Goal: Task Accomplishment & Management: Use online tool/utility

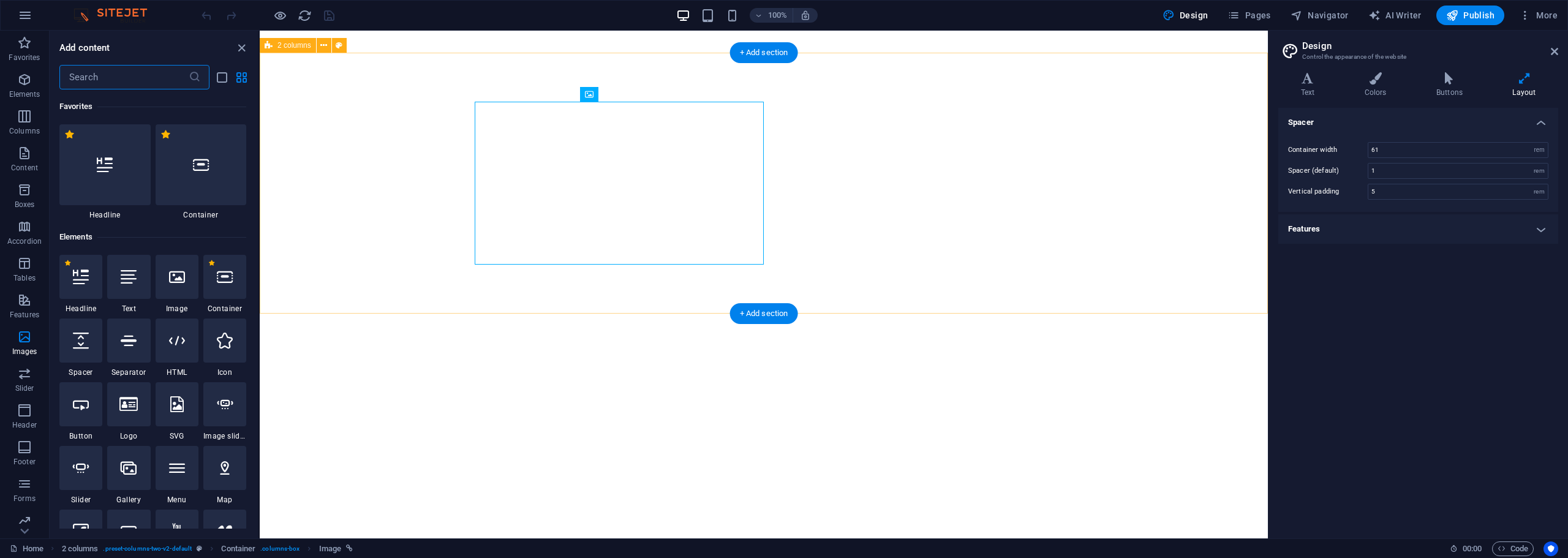
select select "rem"
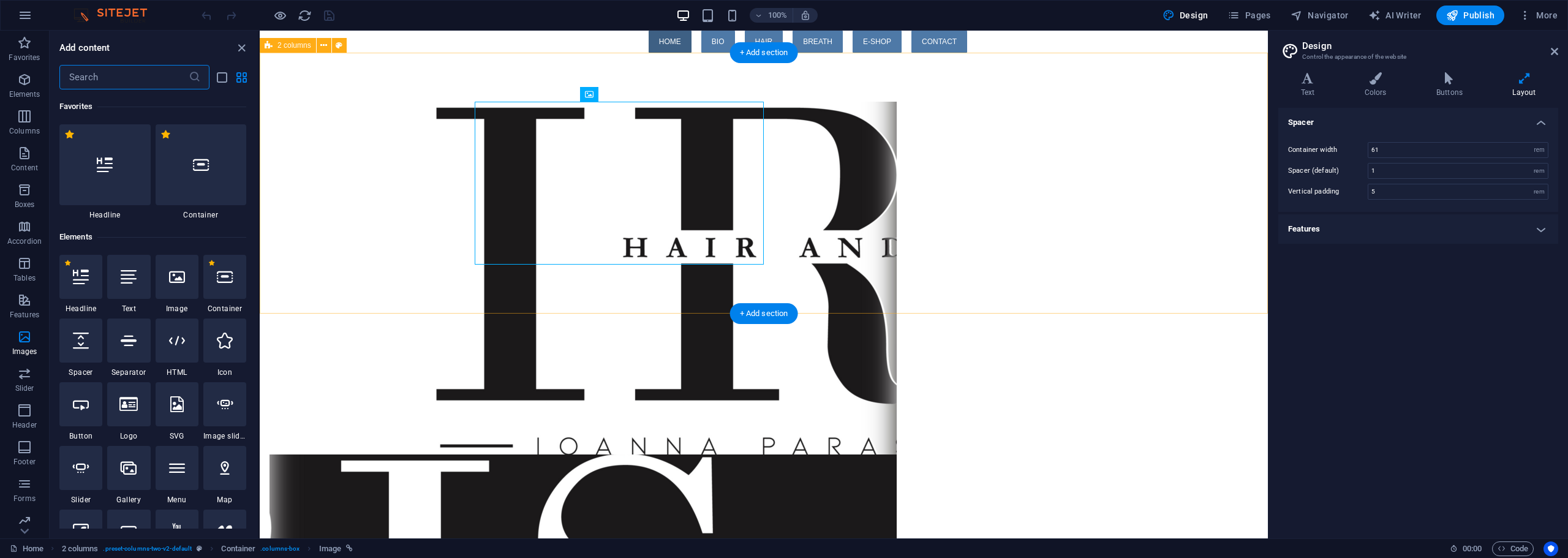
scroll to position [6210, 0]
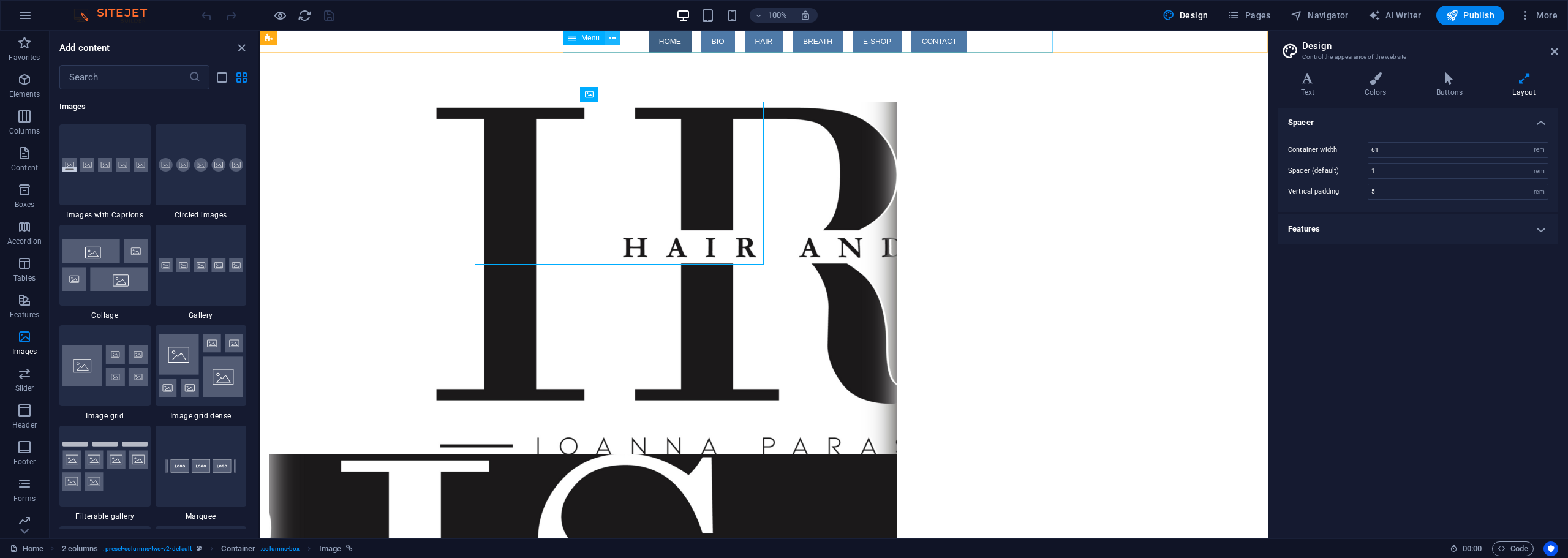
click at [617, 40] on button at bounding box center [612, 38] width 15 height 15
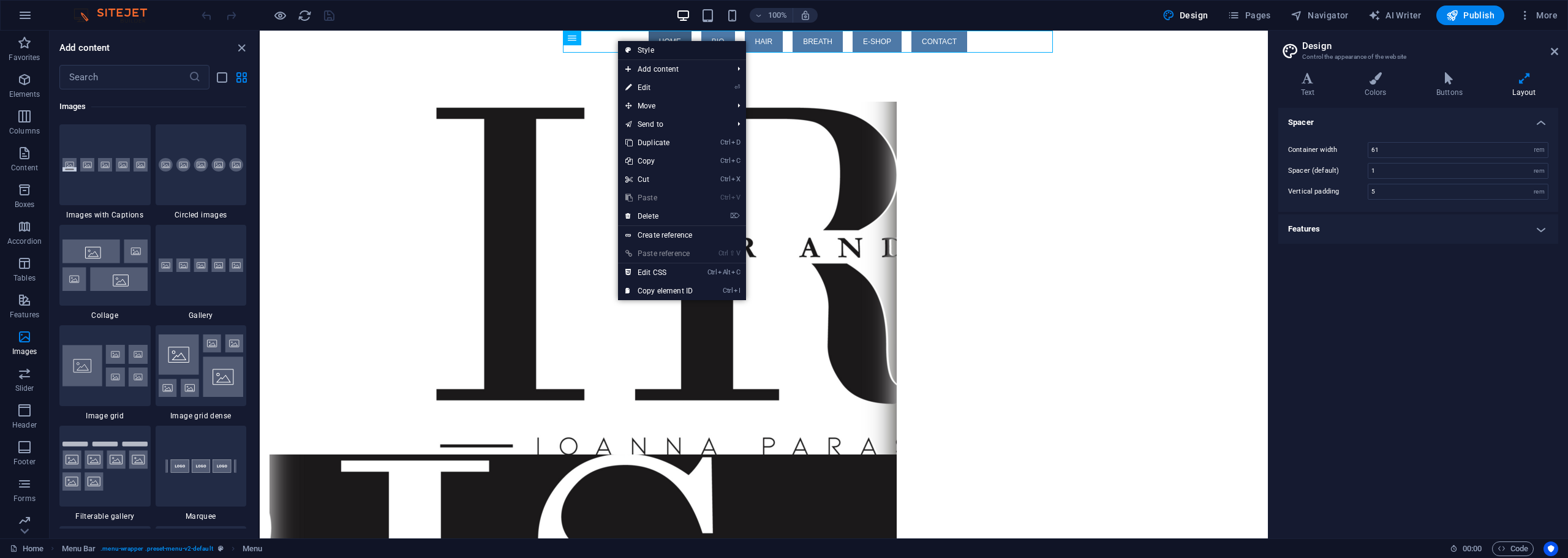
click at [641, 47] on link "Style" at bounding box center [682, 51] width 128 height 18
select select "rem"
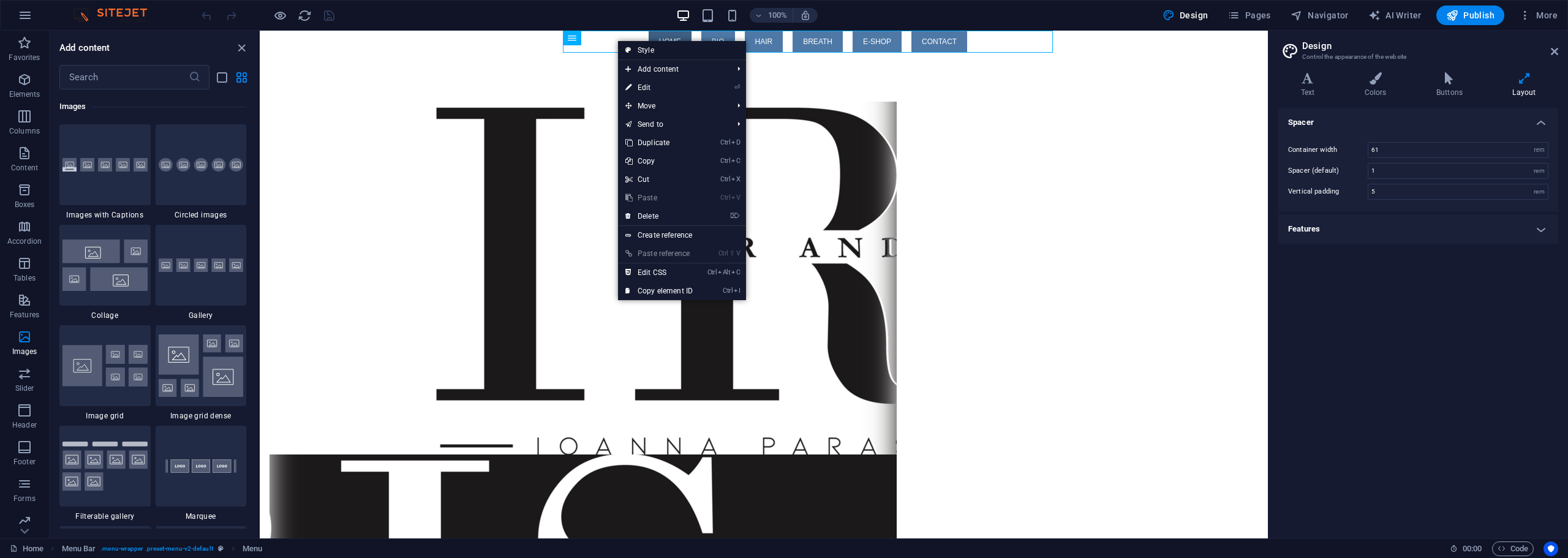
select select "preset-menu-v2-default"
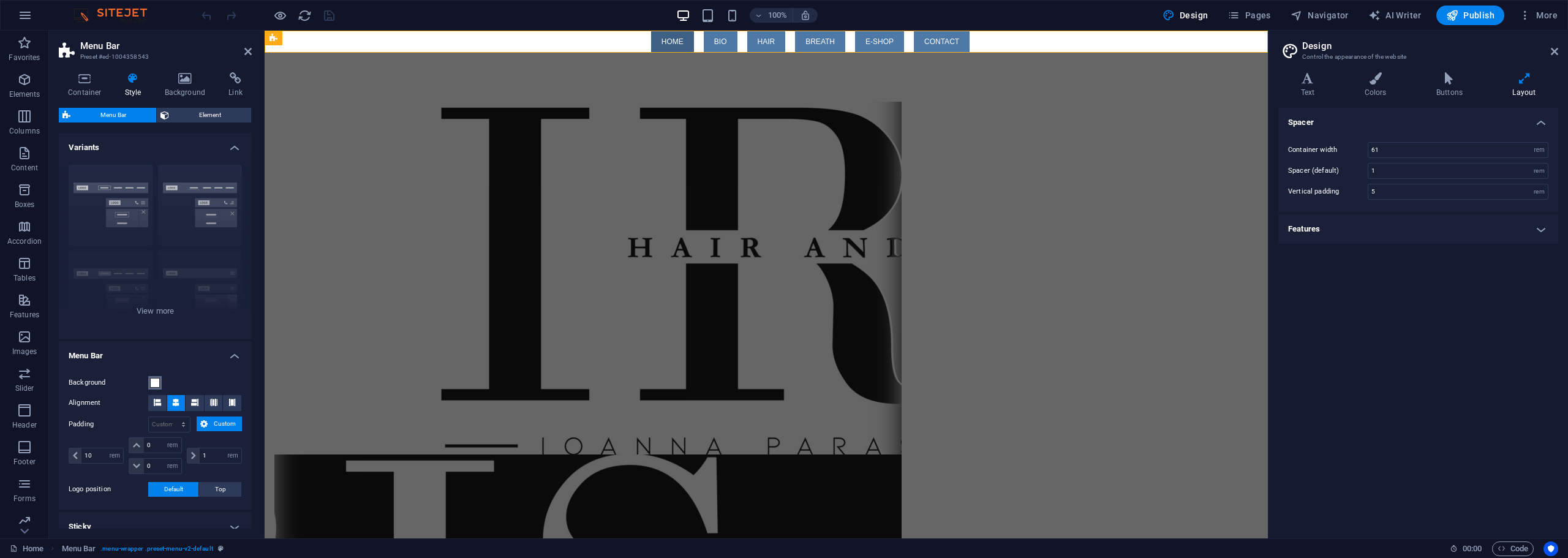
click at [158, 384] on span at bounding box center [155, 383] width 10 height 10
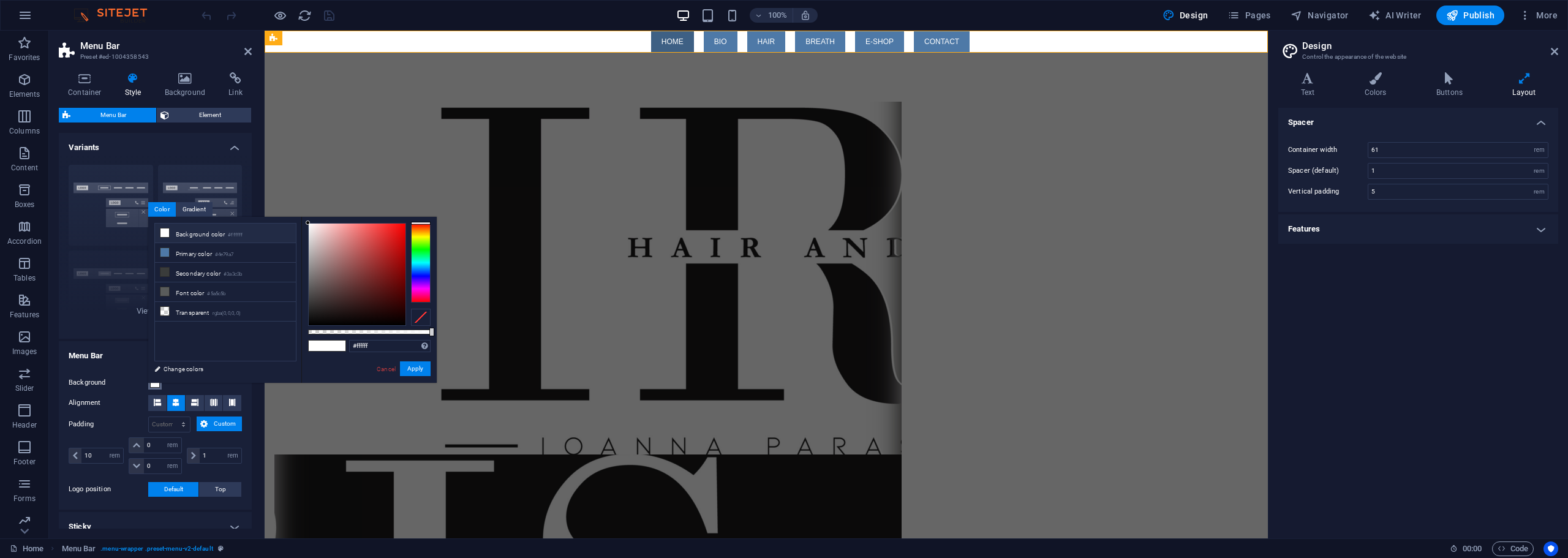
click at [158, 384] on span at bounding box center [155, 383] width 10 height 10
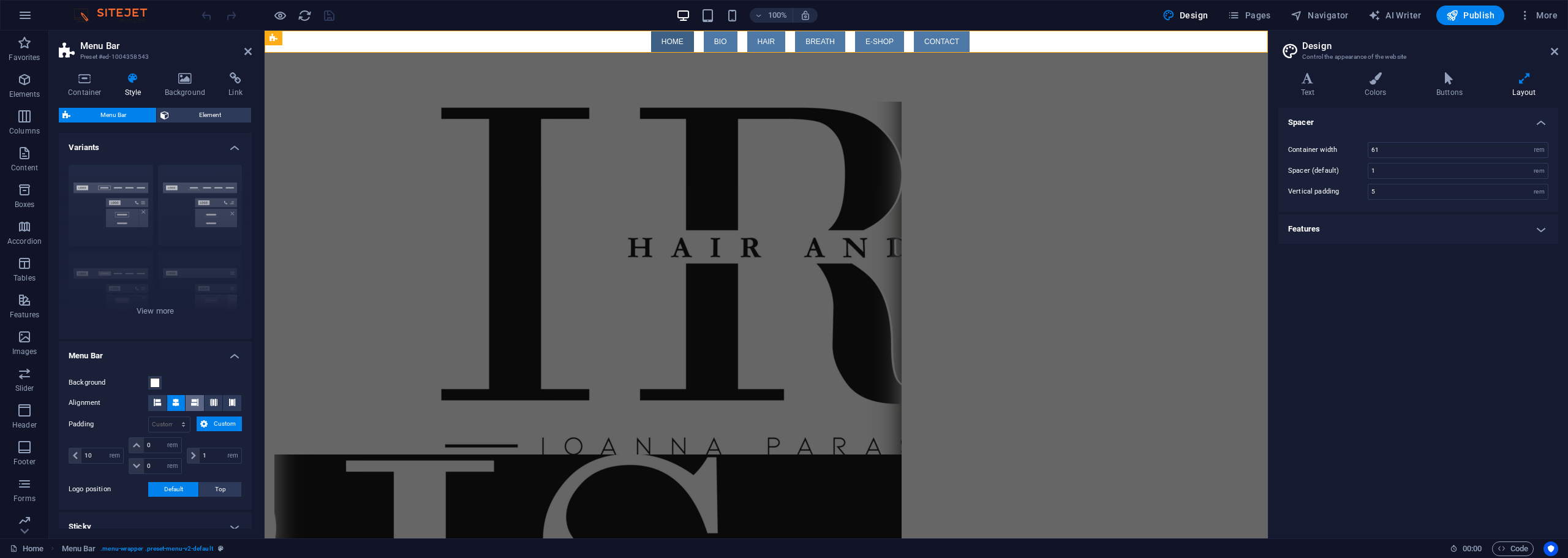
click at [196, 404] on icon at bounding box center [195, 403] width 7 height 7
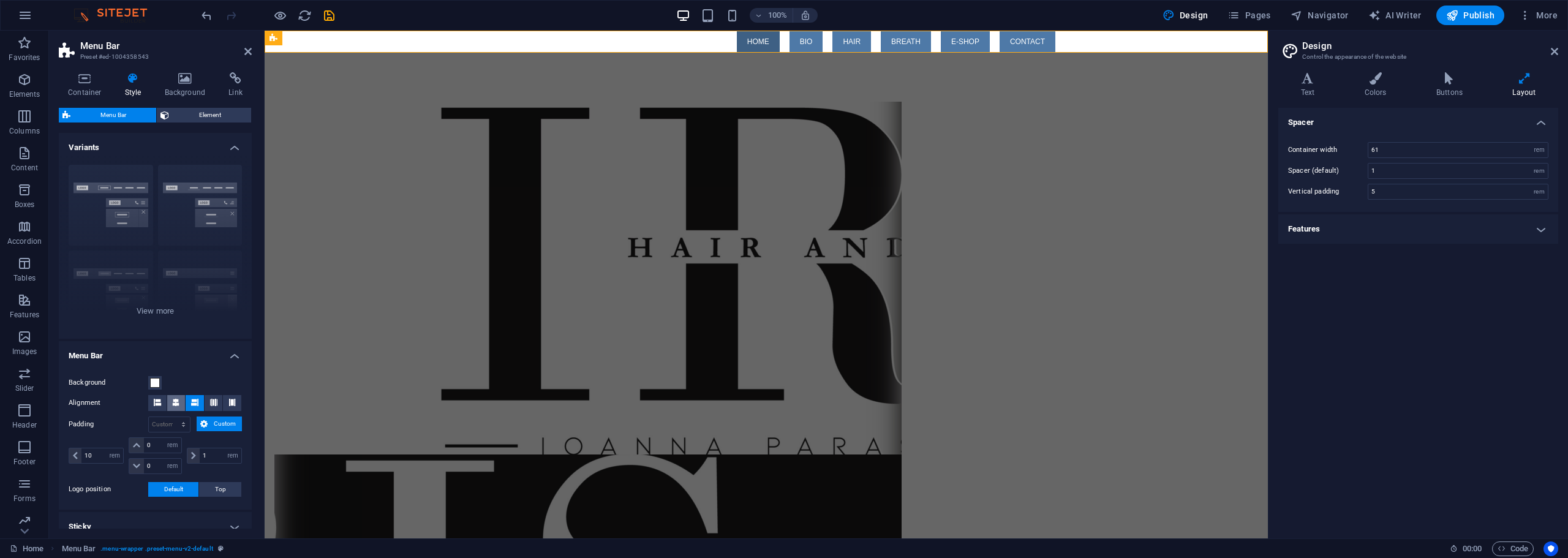
click at [176, 404] on icon at bounding box center [176, 403] width 7 height 7
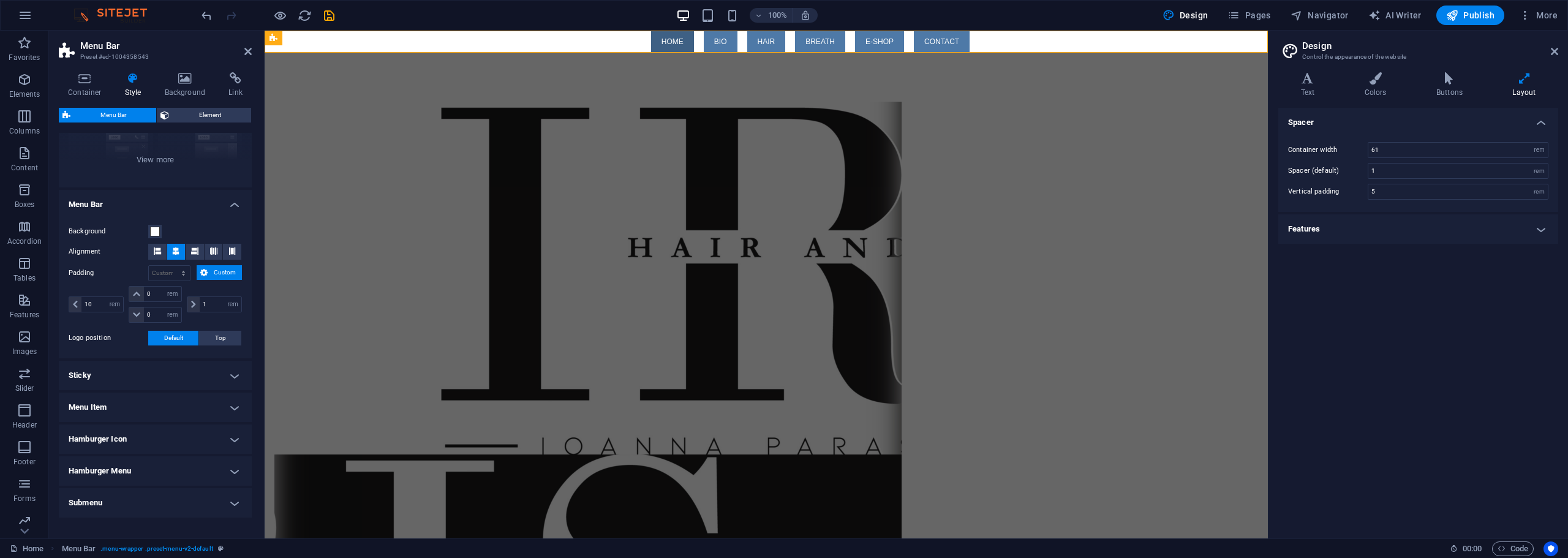
scroll to position [184, 0]
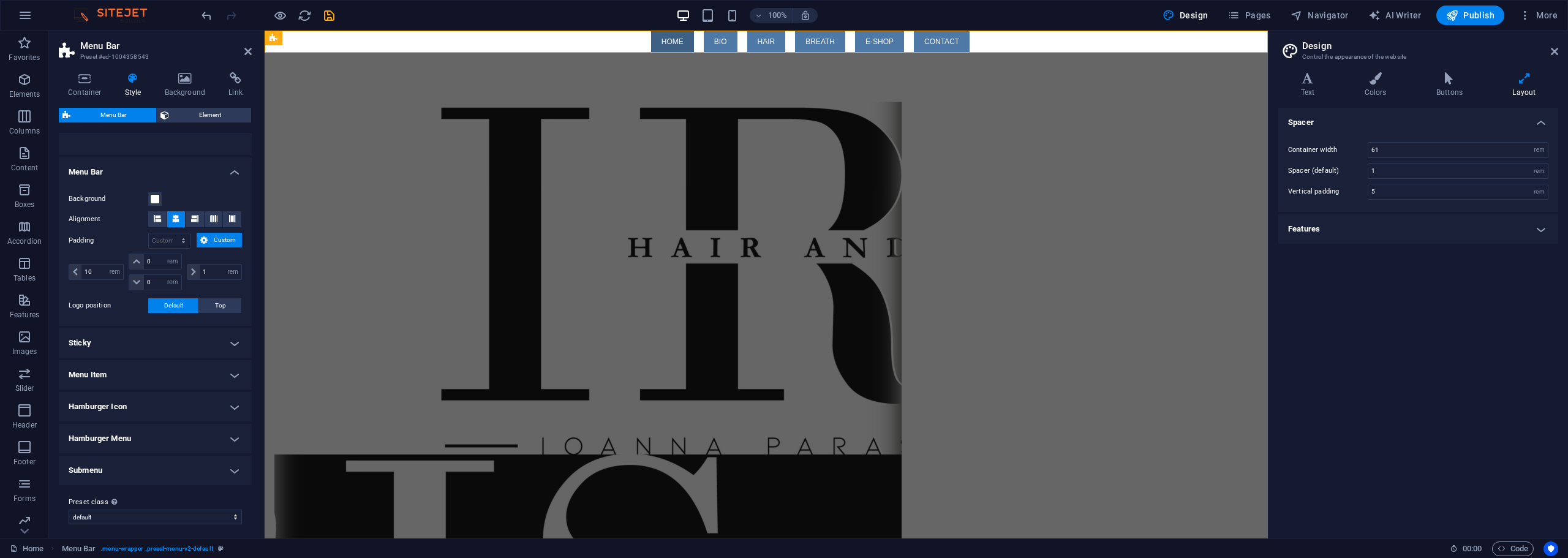
click at [225, 238] on span "Custom" at bounding box center [225, 240] width 27 height 15
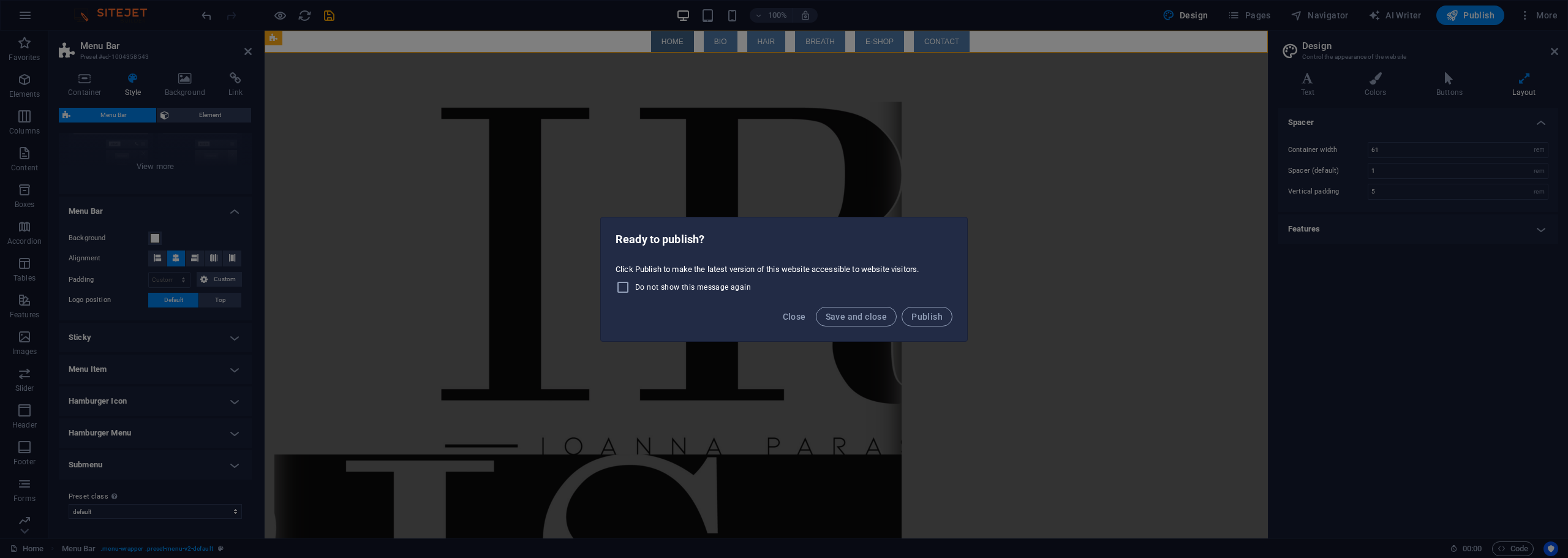
drag, startPoint x: 390, startPoint y: 4, endPoint x: 808, endPoint y: 49, distance: 420.4
click at [808, 49] on div "Ready to publish? Click Publish to make the latest version of this website acce…" at bounding box center [784, 279] width 1568 height 558
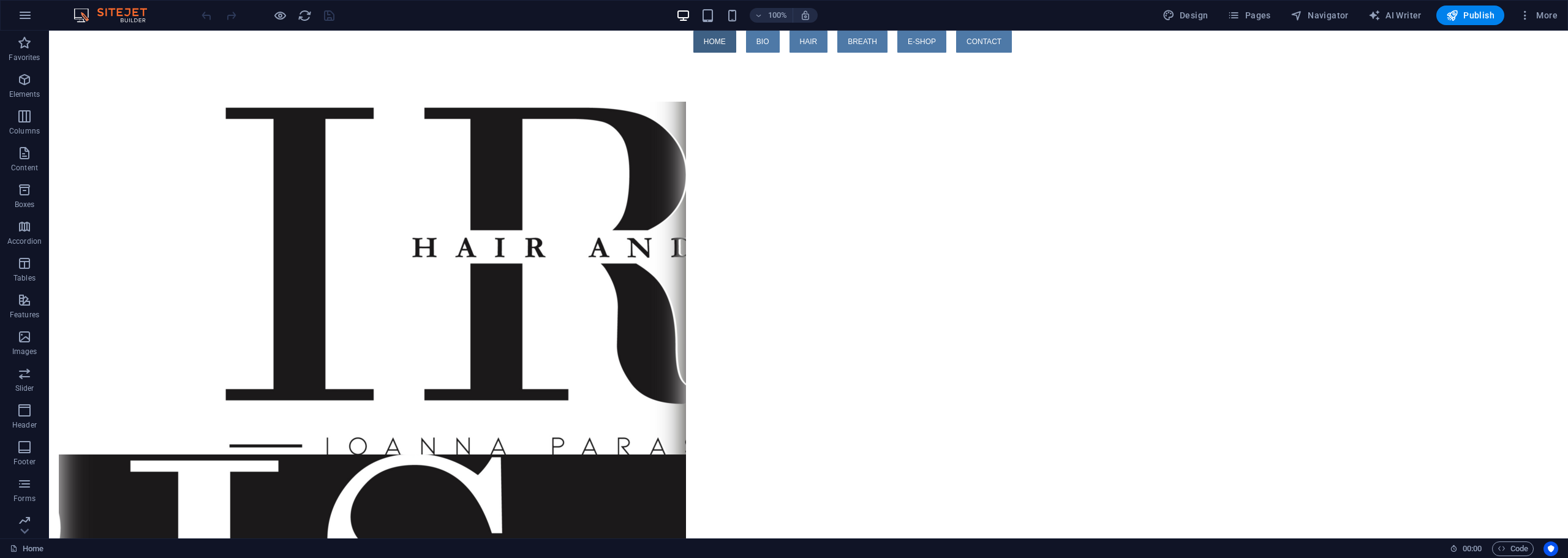
click at [662, 445] on html "Skip to main content Menu HOME BIO HAIR BREATH E-SHOP CONTACT" at bounding box center [808, 443] width 1519 height 826
